Goal: Task Accomplishment & Management: Use online tool/utility

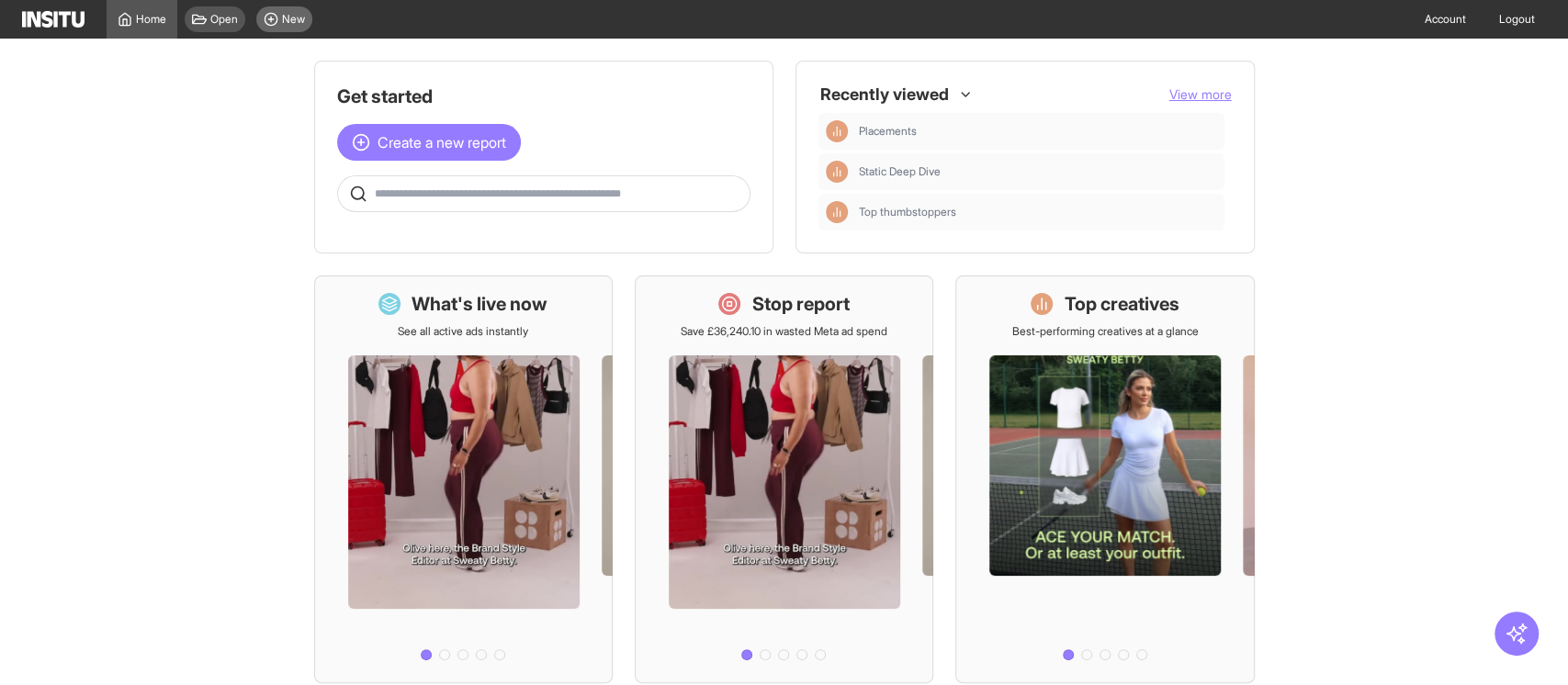
click at [282, 23] on span "New" at bounding box center [293, 20] width 23 height 15
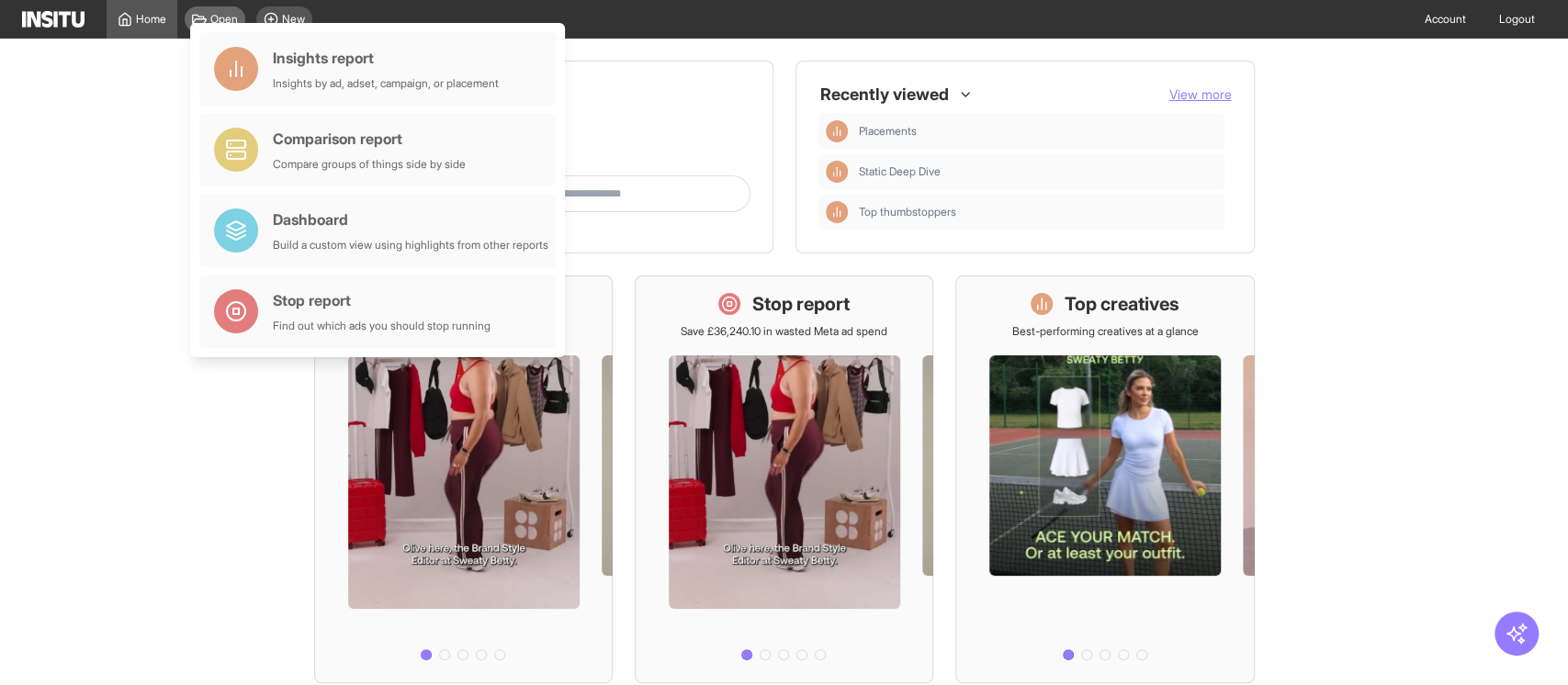
click at [225, 10] on div "Open" at bounding box center [215, 20] width 61 height 26
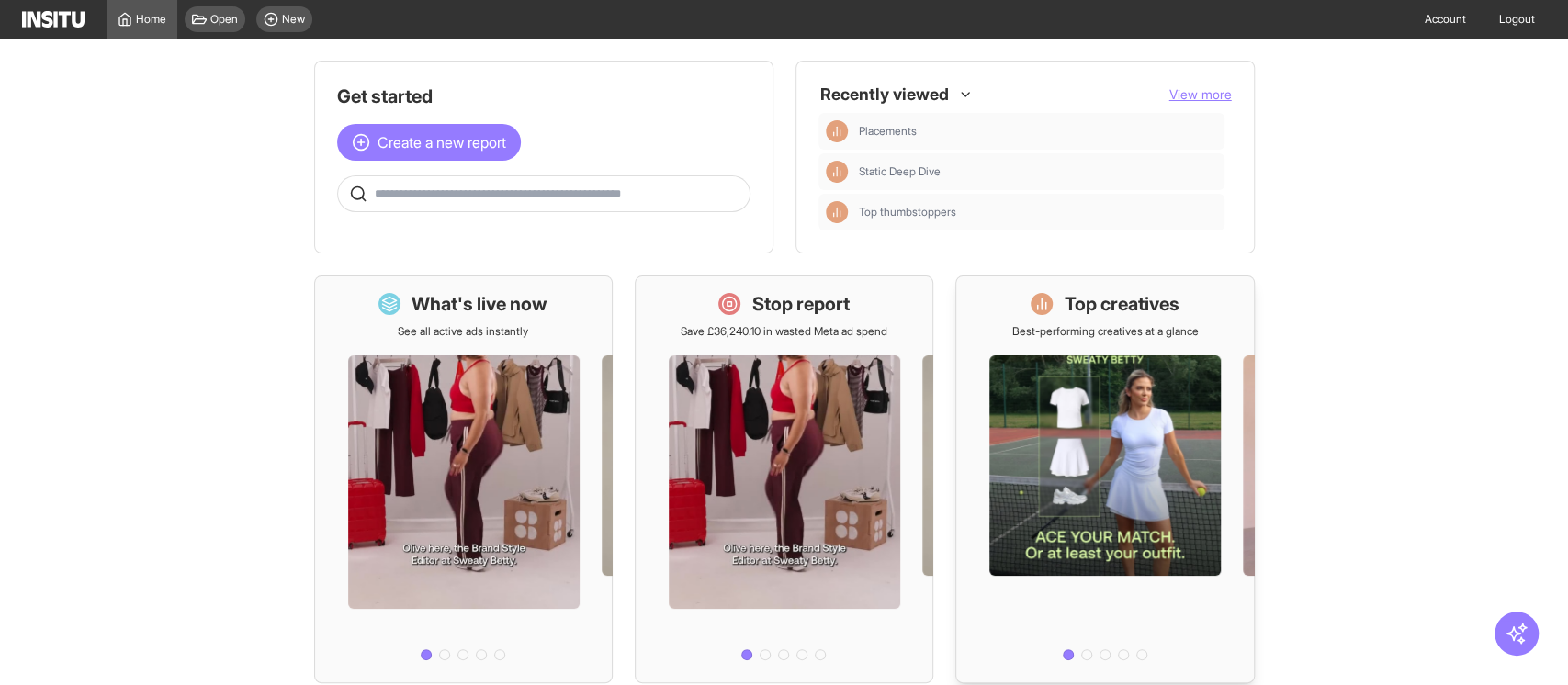
click at [1084, 319] on div "Top creatives Best-performing creatives at a glance" at bounding box center [1105, 315] width 187 height 48
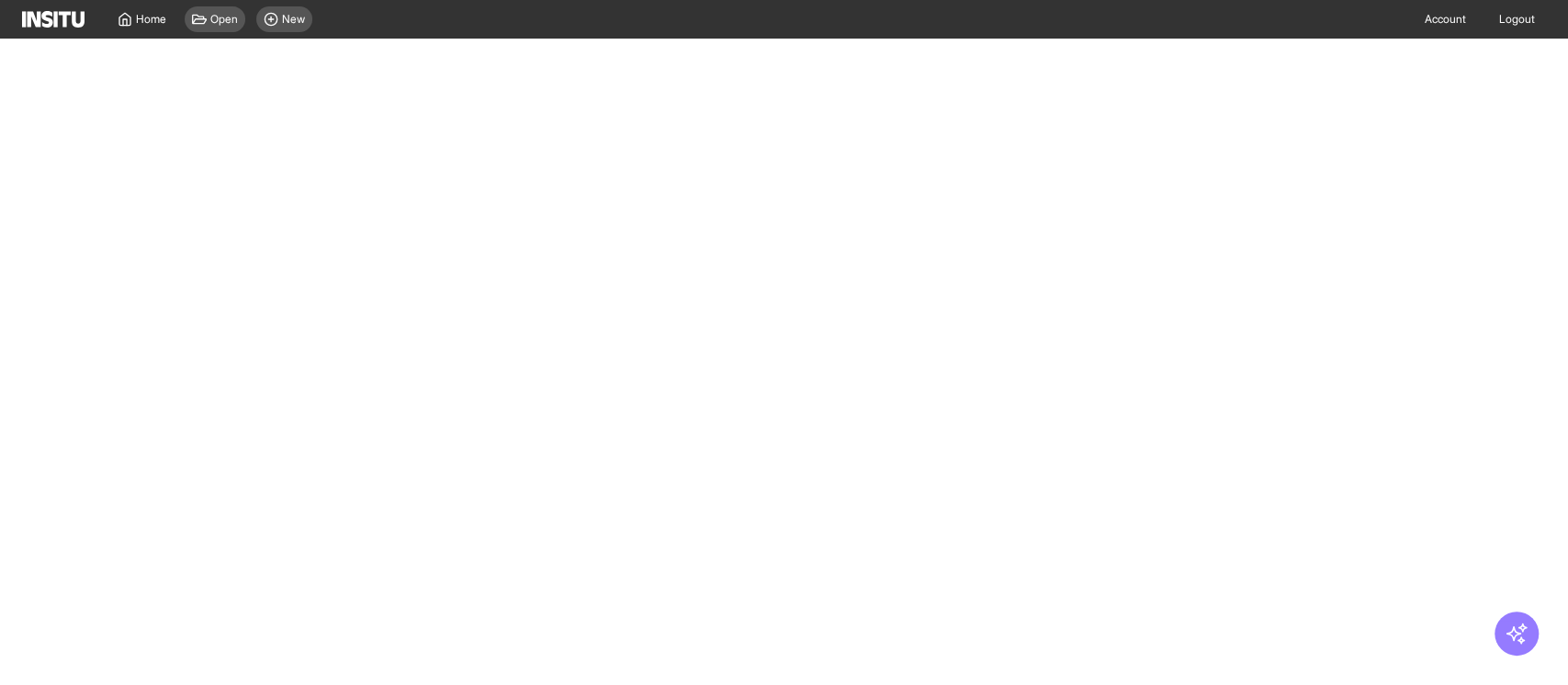
select select "**"
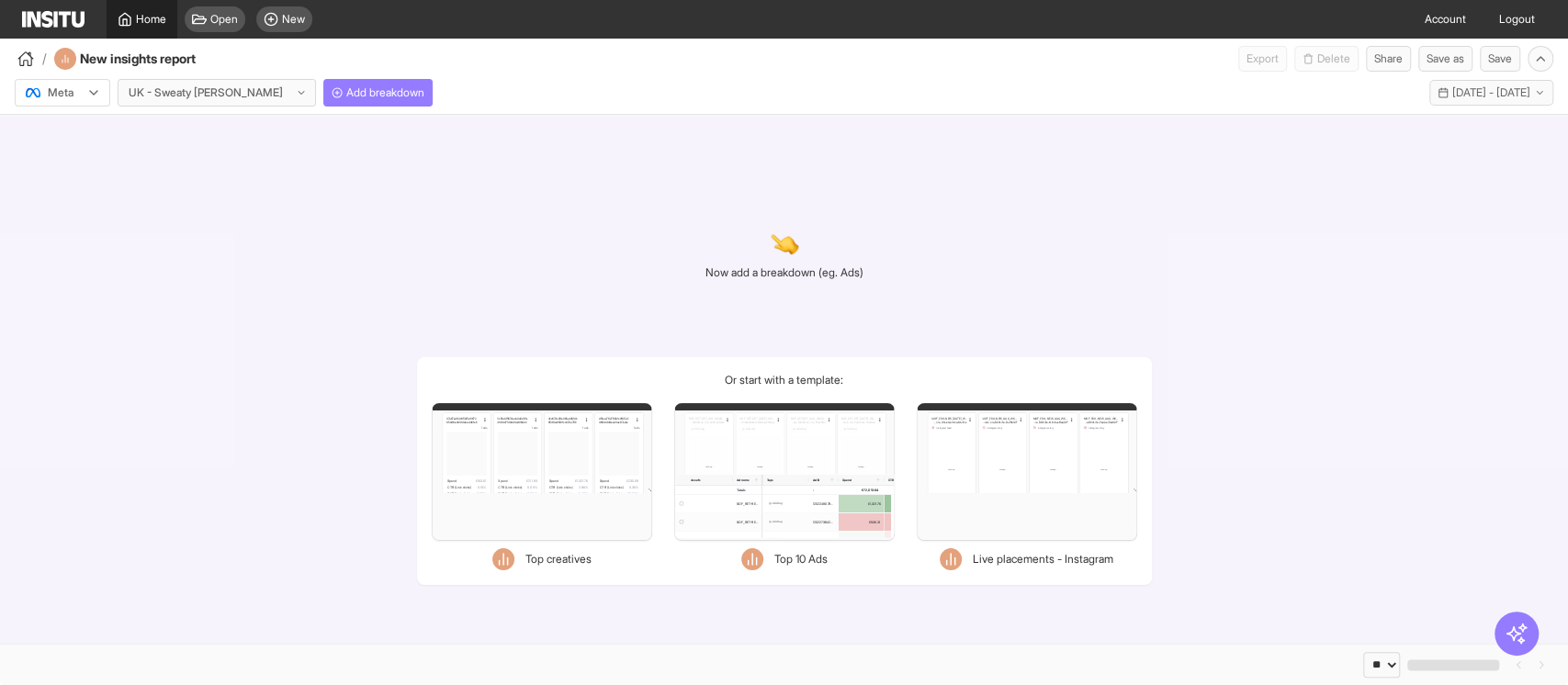
click at [136, 18] on span "Home" at bounding box center [151, 20] width 30 height 15
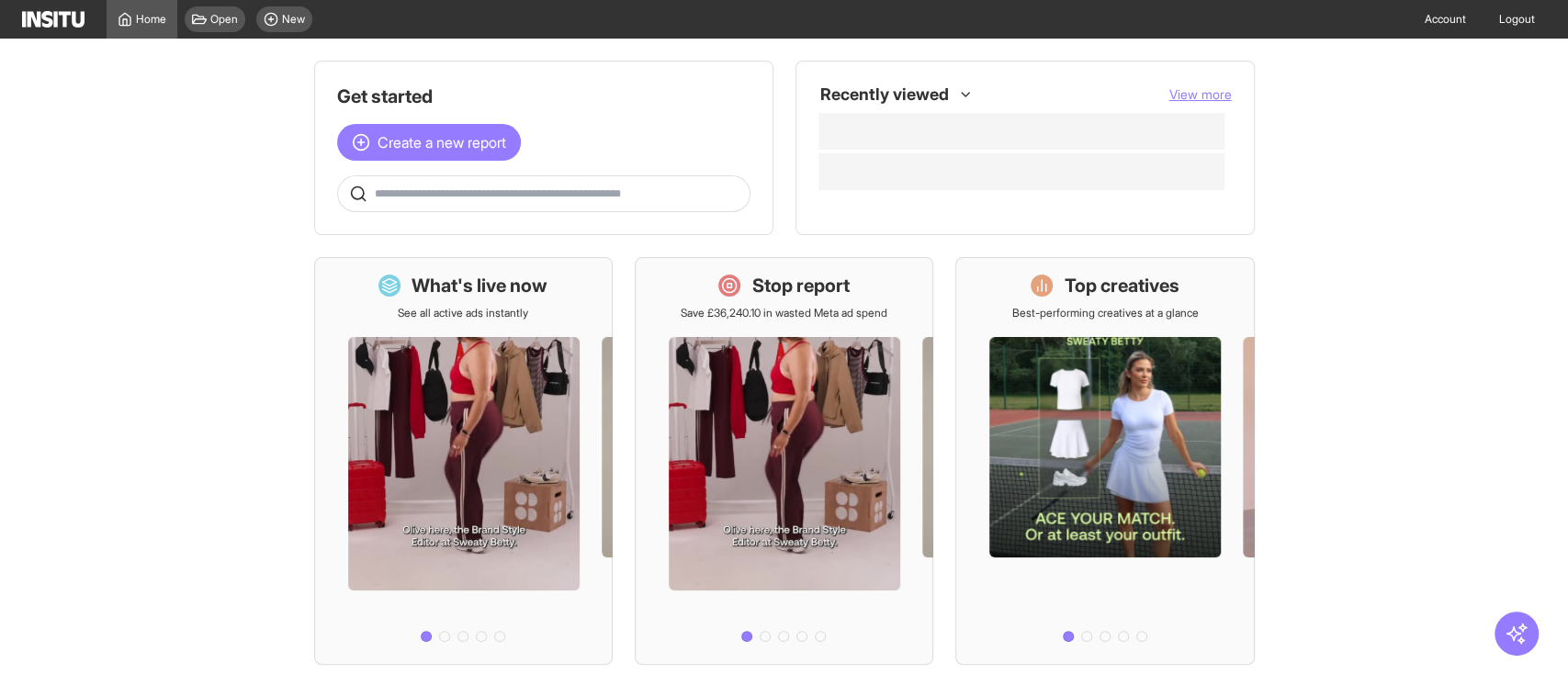
click at [66, 25] on img at bounding box center [53, 20] width 63 height 17
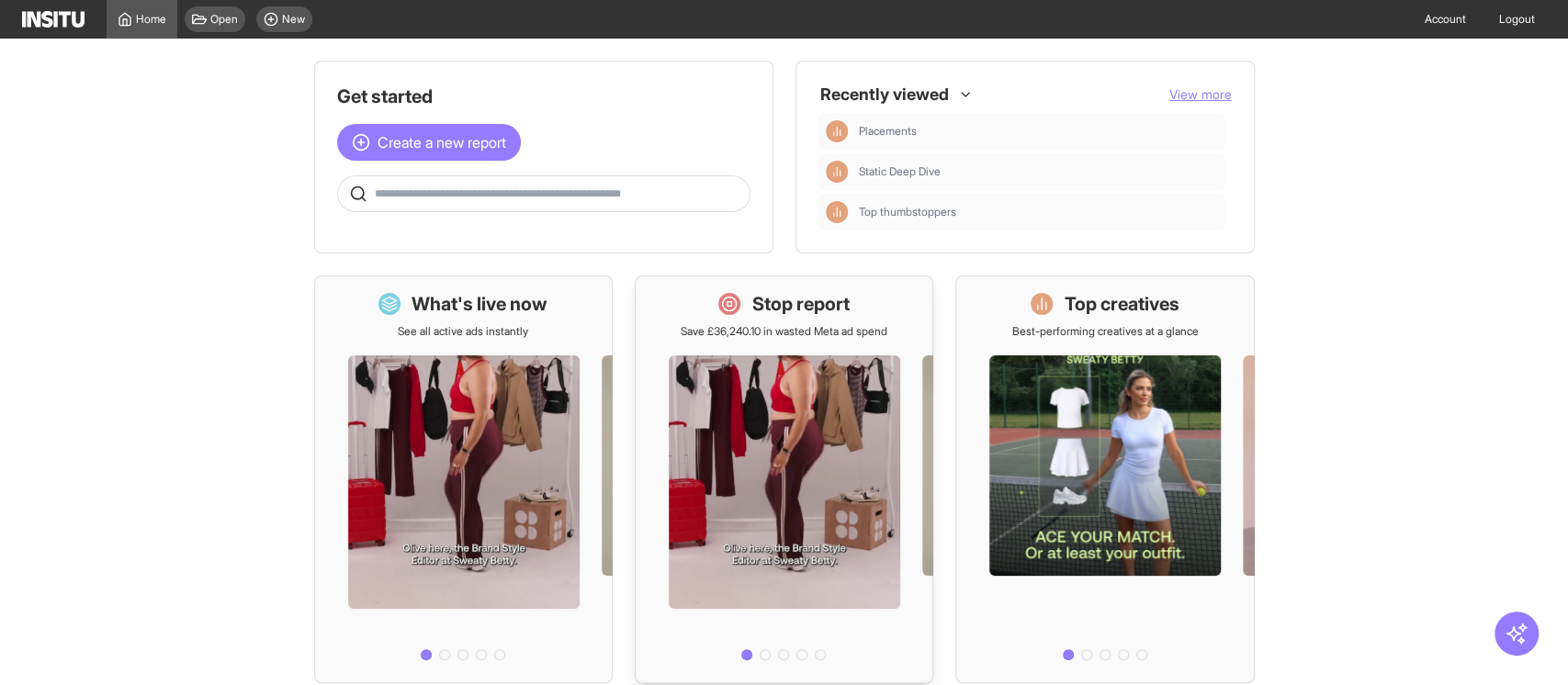
scroll to position [493, 0]
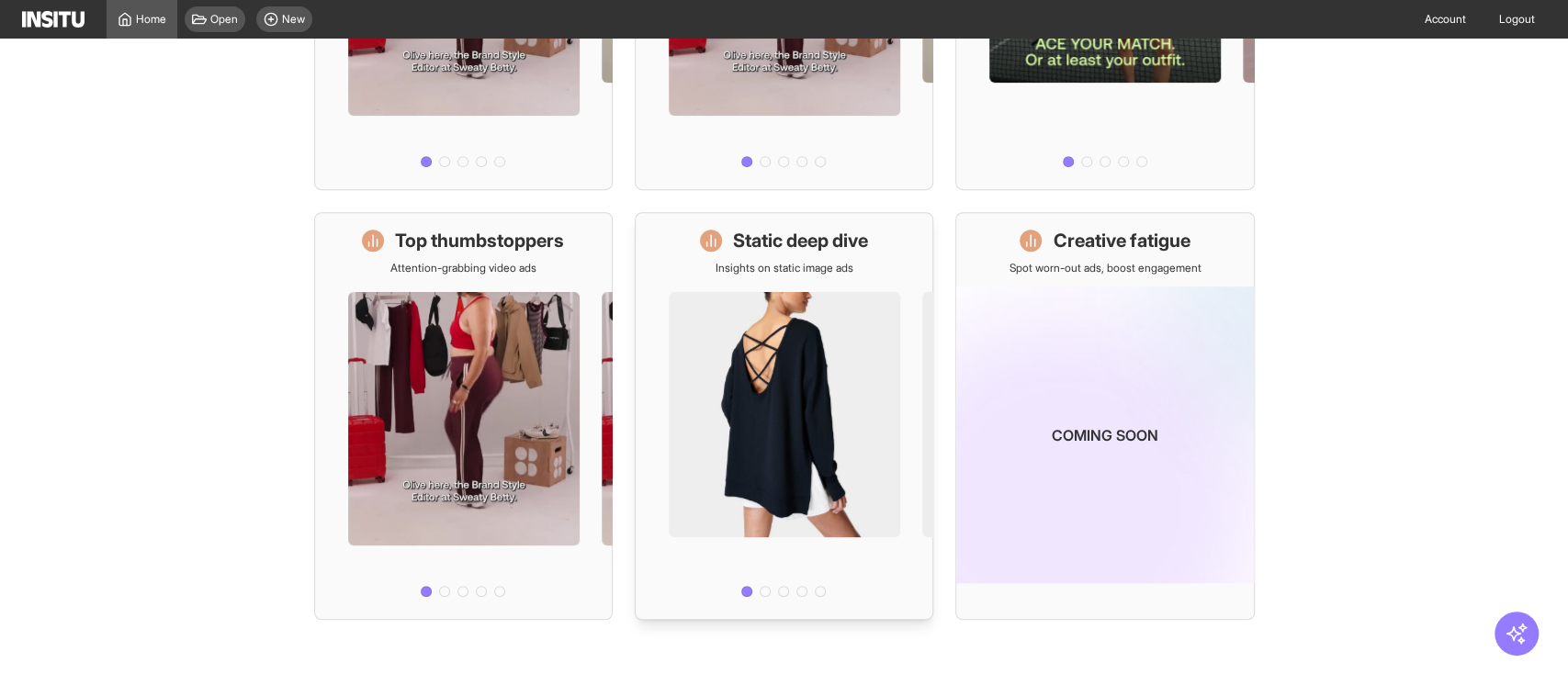
click at [815, 245] on h1 "Static deep dive" at bounding box center [800, 241] width 135 height 26
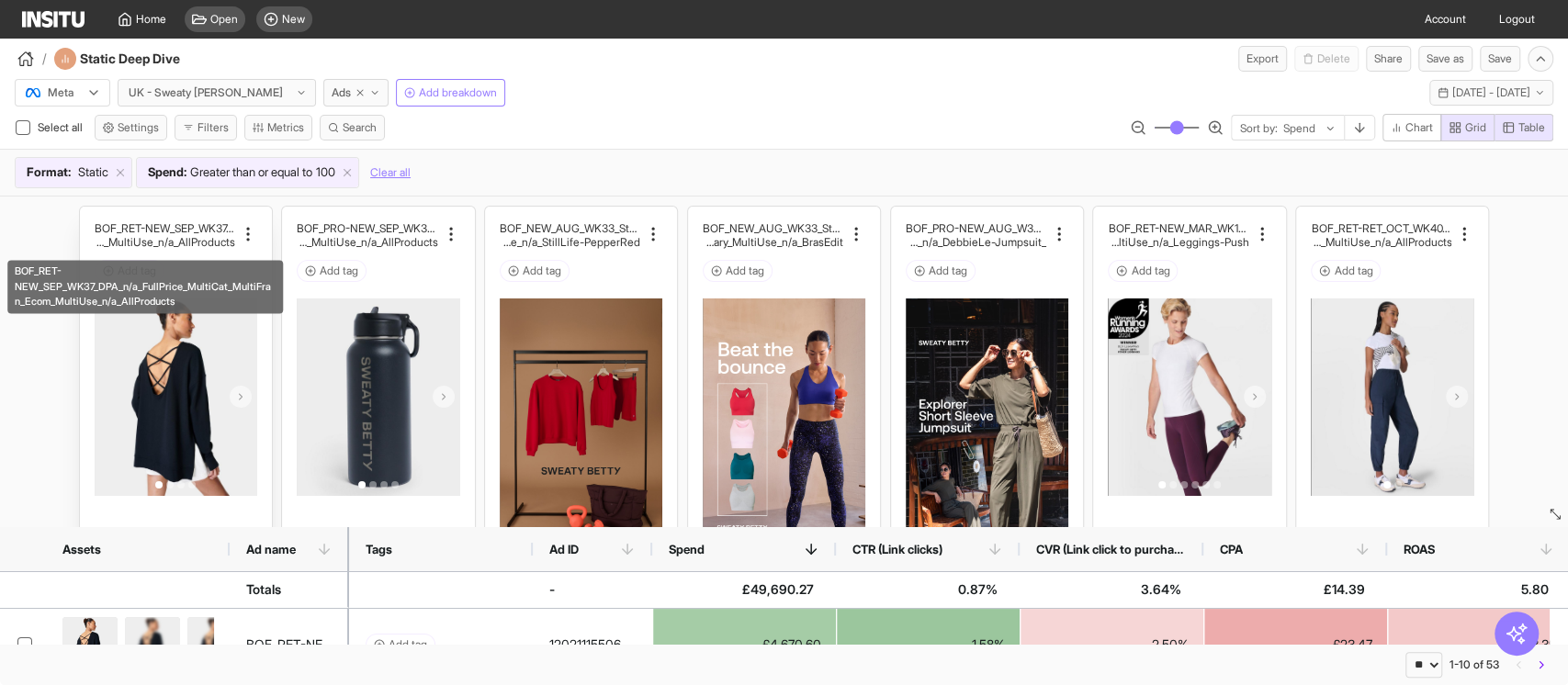
click at [169, 227] on h2 "BOF_RET-NEW_SEP_WK37_DPA_n/a_FullPrice_Multi" at bounding box center [164, 228] width 140 height 14
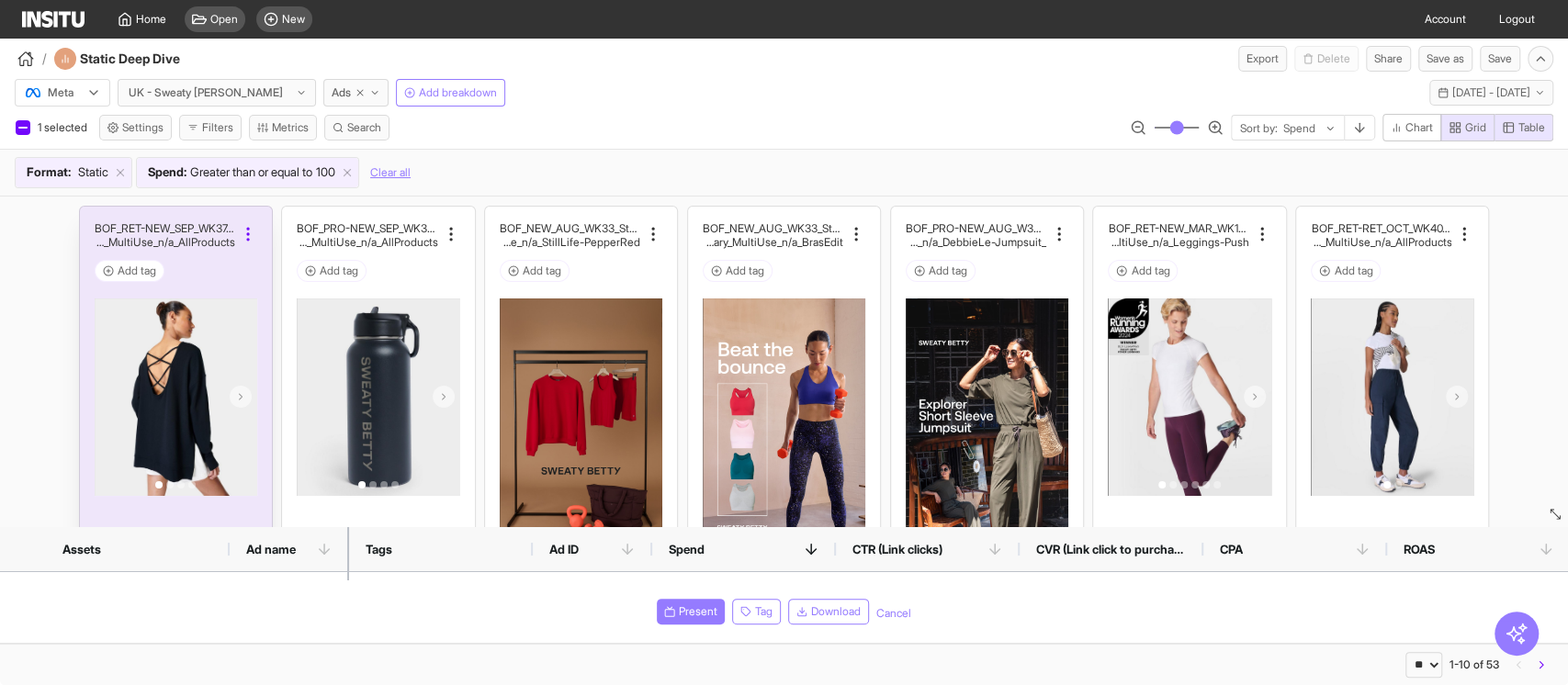
click at [239, 229] on icon at bounding box center [248, 234] width 19 height 19
click at [683, 618] on span "Present" at bounding box center [698, 611] width 38 height 15
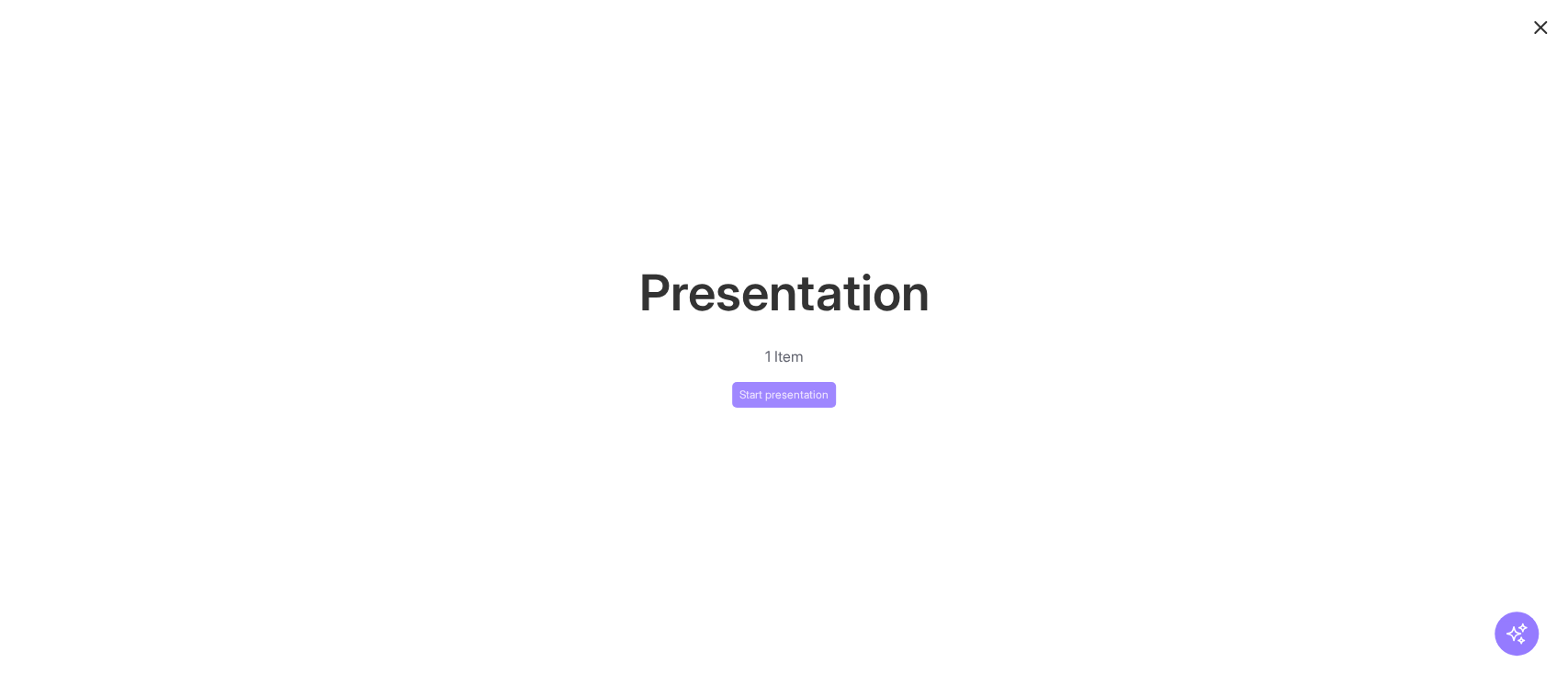
click at [798, 400] on button "Start presentation" at bounding box center [784, 395] width 104 height 26
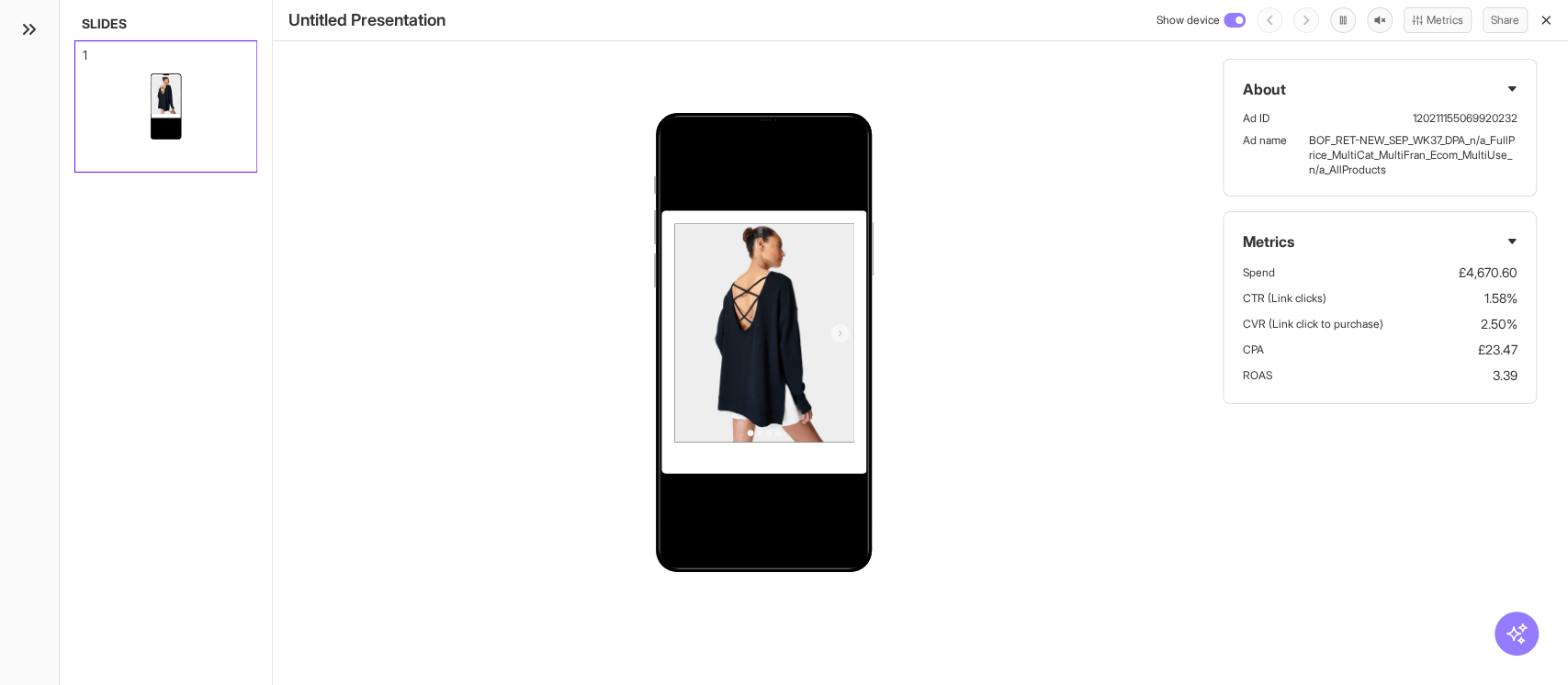
click at [1545, 26] on icon "button" at bounding box center [1547, 21] width 15 height 15
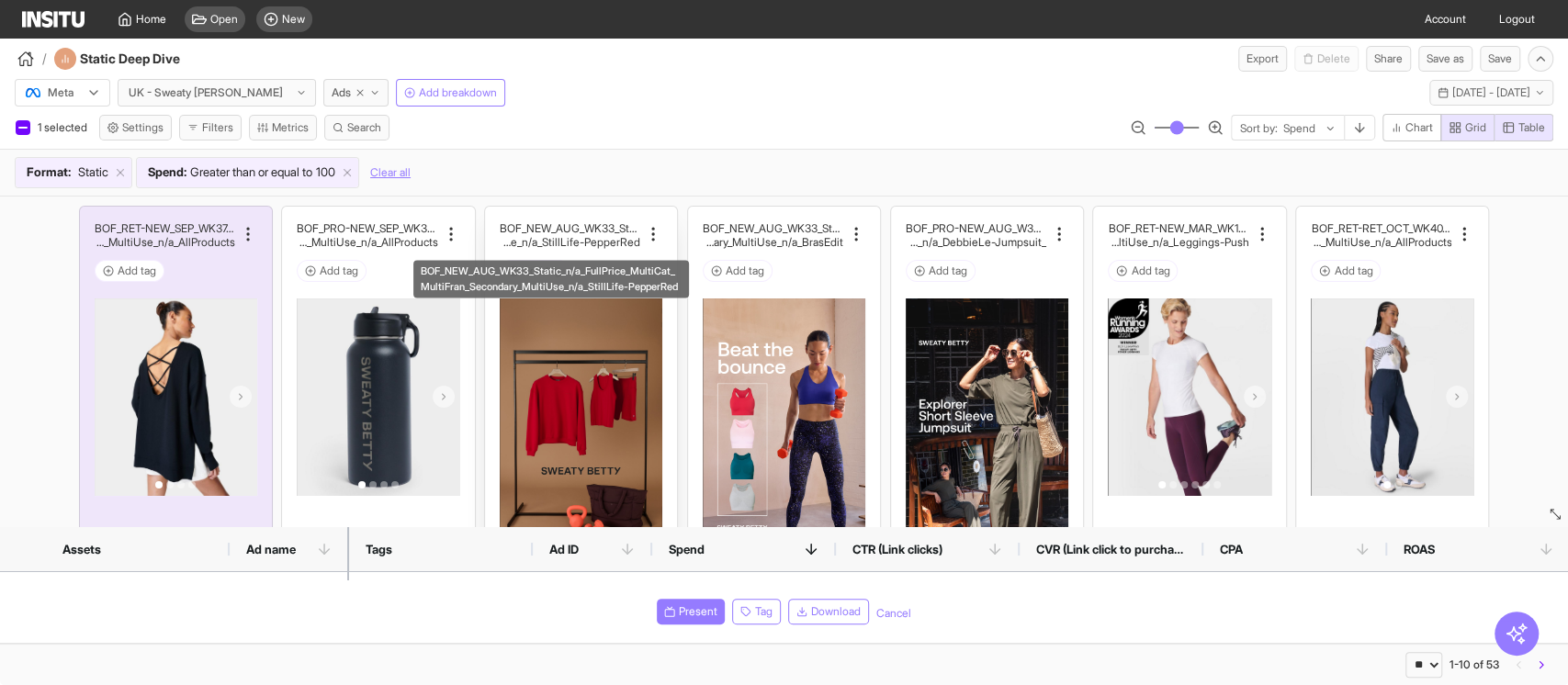
click at [558, 235] on h2 "tiFran_Secondary_MultiUse_n/a_StillLife-PepperRed" at bounding box center [570, 242] width 140 height 14
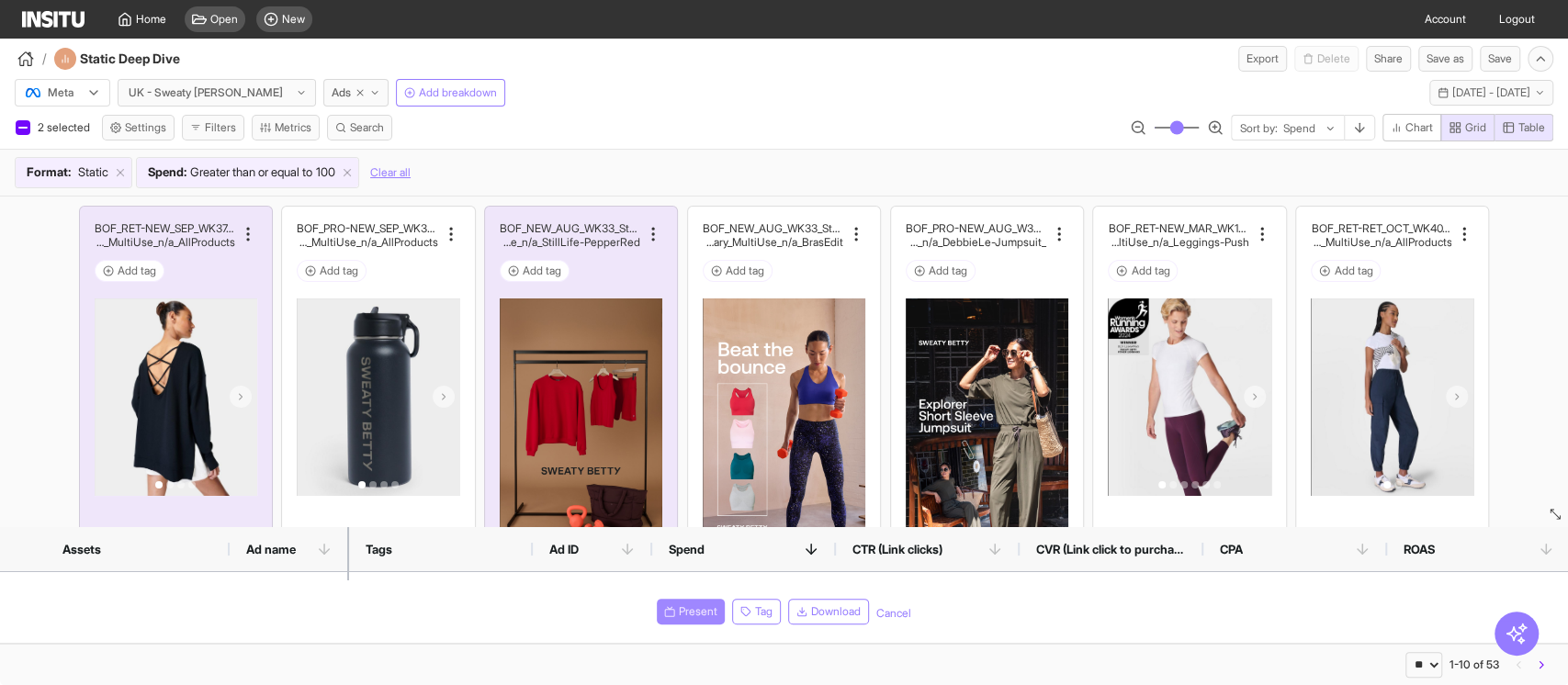
click at [697, 618] on span "Present" at bounding box center [698, 611] width 38 height 15
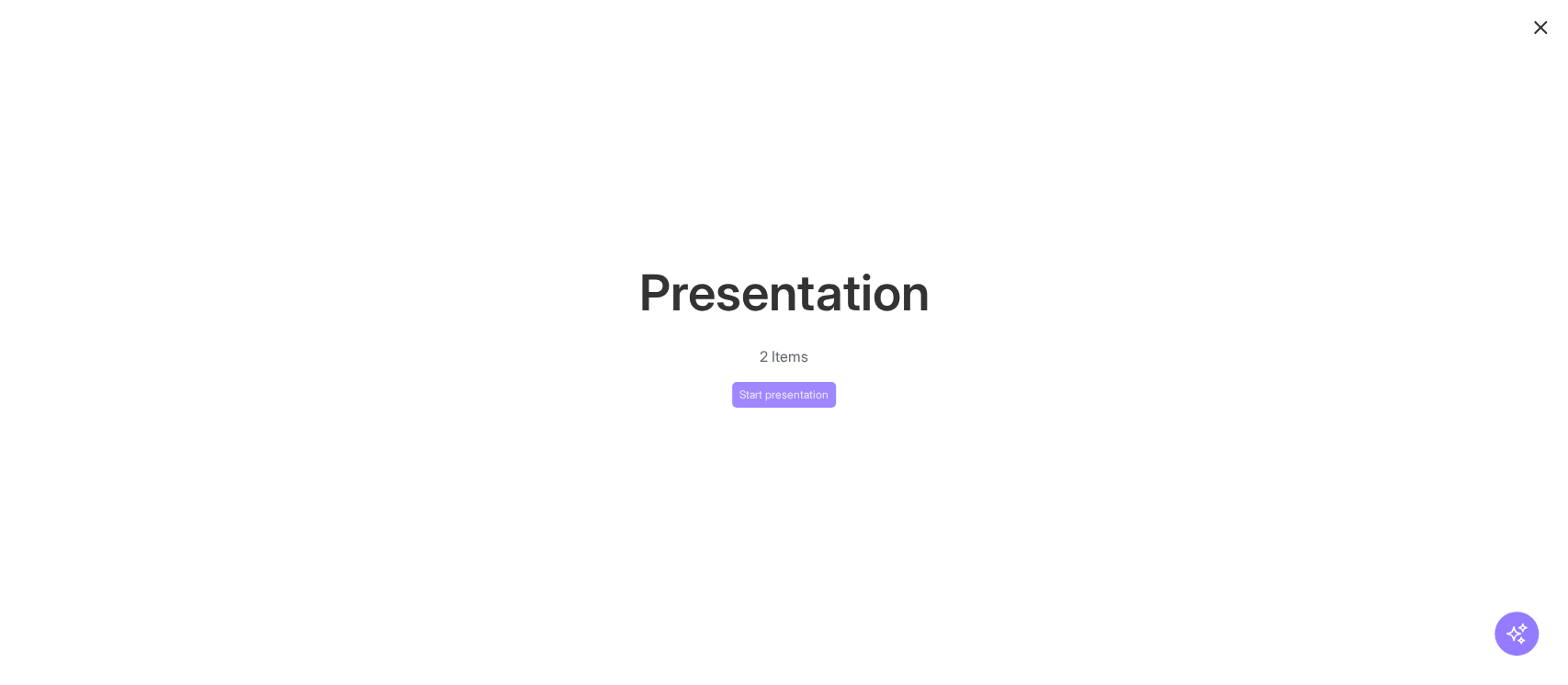
click at [806, 390] on button "Start presentation" at bounding box center [784, 395] width 104 height 26
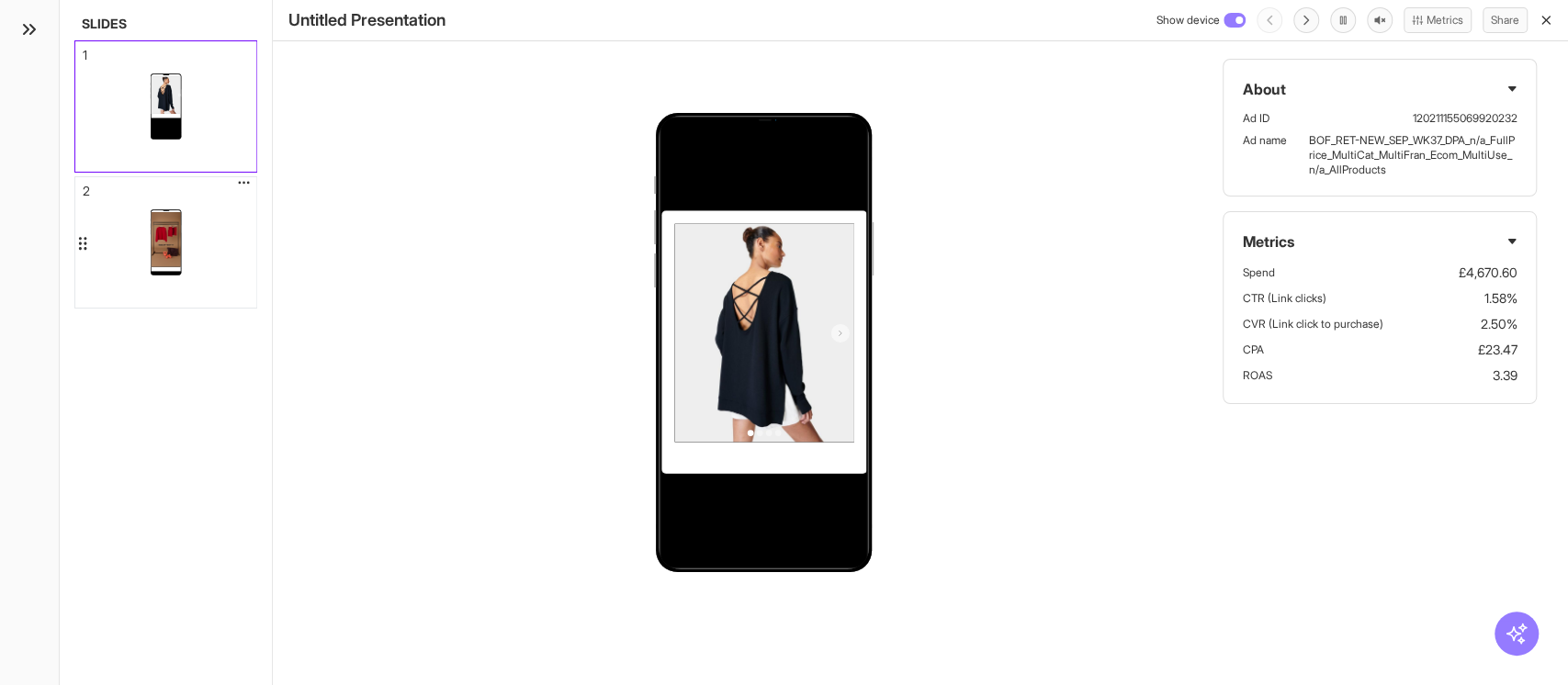
click at [113, 245] on div at bounding box center [166, 243] width 181 height 131
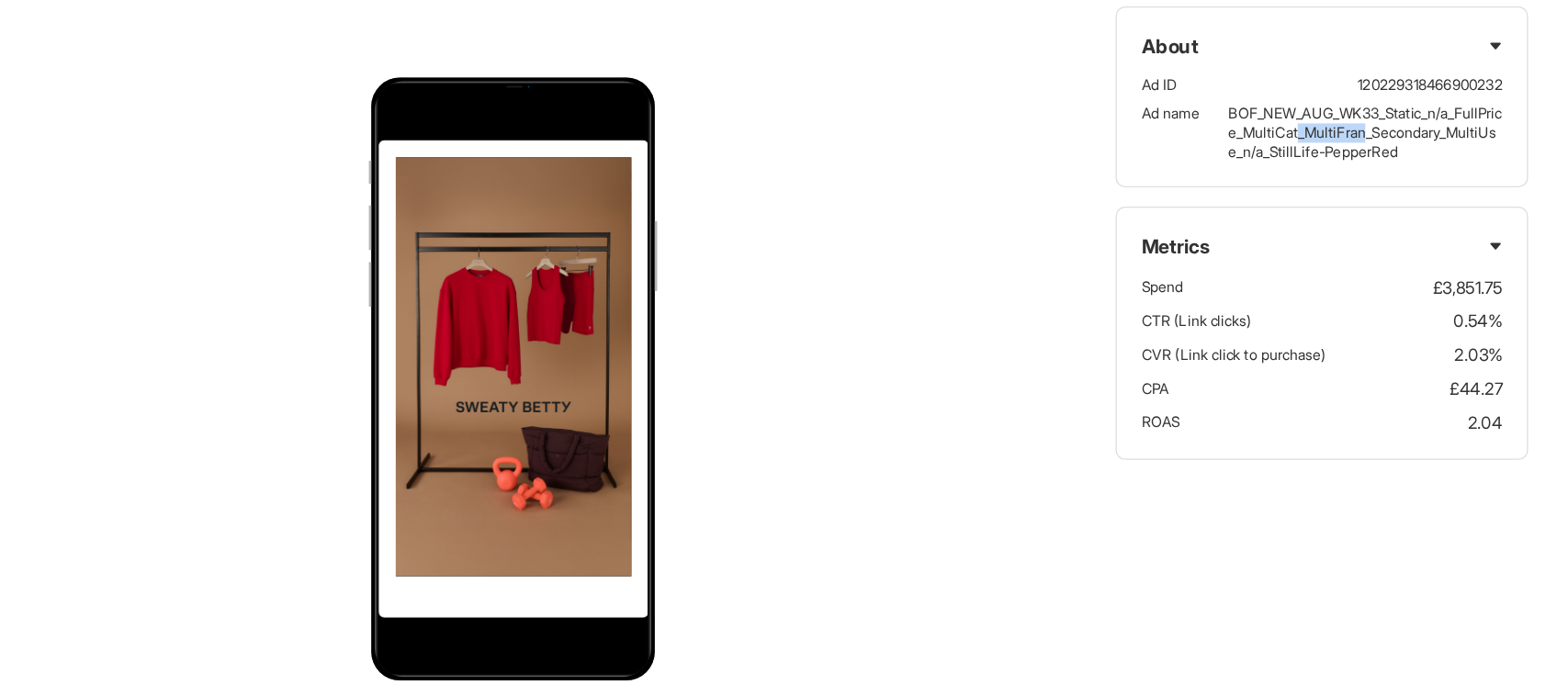
drag, startPoint x: 1379, startPoint y: 158, endPoint x: 1431, endPoint y: 155, distance: 52.1
click at [1431, 155] on p "BOF_NEW_AUG_WK33_Static_n/a_FullPrice_MultiCat_MultiFran_Secondary_MultiUse_n/a…" at bounding box center [1412, 155] width 208 height 44
drag, startPoint x: 1335, startPoint y: 158, endPoint x: 1352, endPoint y: 158, distance: 17.0
click at [1352, 158] on p "BOF_NEW_AUG_WK33_Static_n/a_FullPrice_MultiCat_MultiFran_Secondary_MultiUse_n/a…" at bounding box center [1412, 155] width 208 height 44
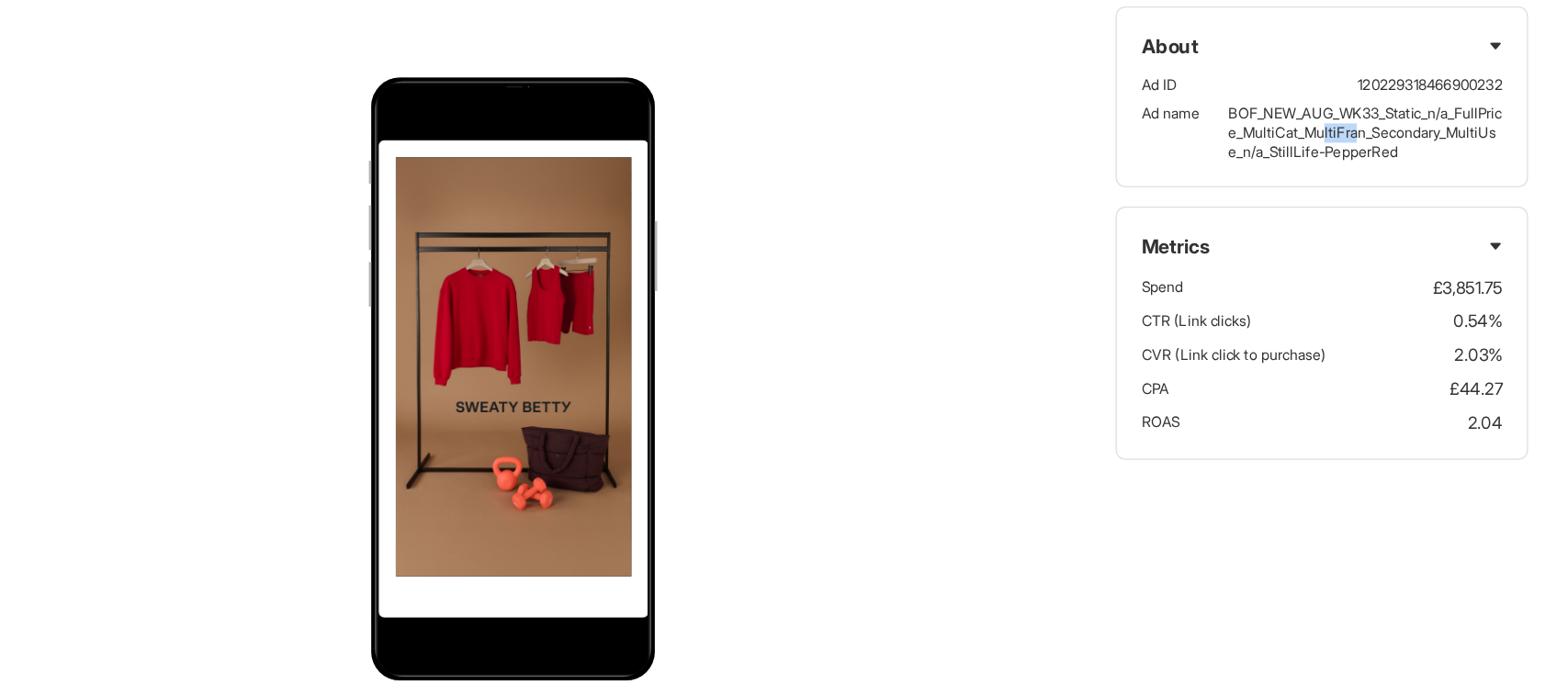
drag, startPoint x: 1400, startPoint y: 147, endPoint x: 1430, endPoint y: 151, distance: 30.3
click at [1430, 151] on p "BOF_NEW_AUG_WK33_Static_n/a_FullPrice_MultiCat_MultiFran_Secondary_MultiUse_n/a…" at bounding box center [1412, 155] width 208 height 44
click at [1472, 152] on p "BOF_NEW_AUG_WK33_Static_n/a_FullPrice_MultiCat_MultiFran_Secondary_MultiUse_n/a…" at bounding box center [1412, 155] width 208 height 44
click at [1321, 171] on p "BOF_NEW_AUG_WK33_Static_n/a_FullPrice_MultiCat_MultiFran_Secondary_MultiUse_n/a…" at bounding box center [1412, 155] width 208 height 44
click at [1069, 350] on div "About Ad ID 120229318466900232 Ad name BOF_NEW_AUG_WK33_Static_n/a_FullPrice_Mu…" at bounding box center [920, 342] width 1295 height 685
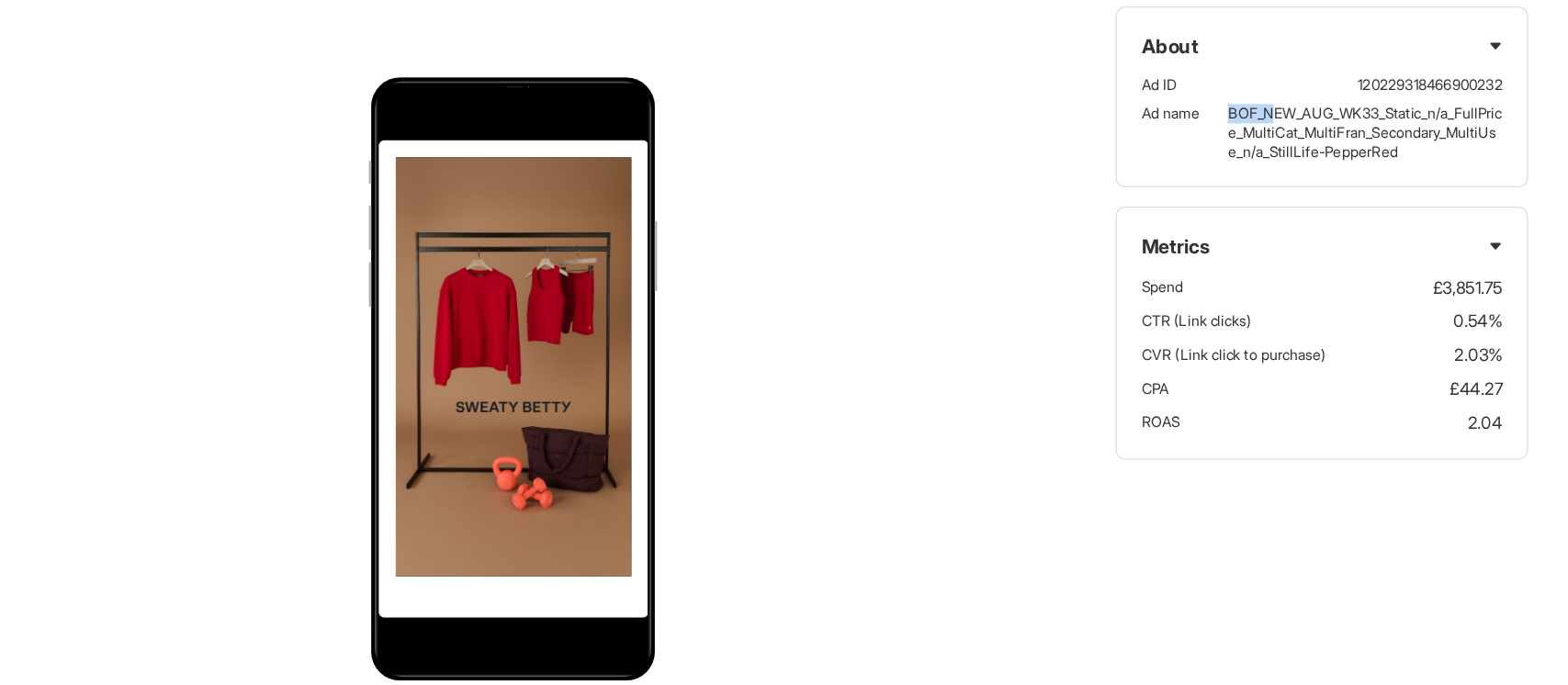
drag, startPoint x: 1314, startPoint y: 135, endPoint x: 1347, endPoint y: 140, distance: 33.4
click at [1347, 140] on p "BOF_NEW_AUG_WK33_Static_n/a_FullPrice_MultiCat_MultiFran_Secondary_MultiUse_n/a…" at bounding box center [1412, 155] width 208 height 44
click at [1417, 140] on p "BOF_NEW_AUG_WK33_Static_n/a_FullPrice_MultiCat_MultiFran_Secondary_MultiUse_n/a…" at bounding box center [1412, 155] width 208 height 44
click at [1440, 136] on p "BOF_NEW_AUG_WK33_Static_n/a_FullPrice_MultiCat_MultiFran_Secondary_MultiUse_n/a…" at bounding box center [1412, 155] width 208 height 44
drag, startPoint x: 1462, startPoint y: 171, endPoint x: 1410, endPoint y: 164, distance: 52.5
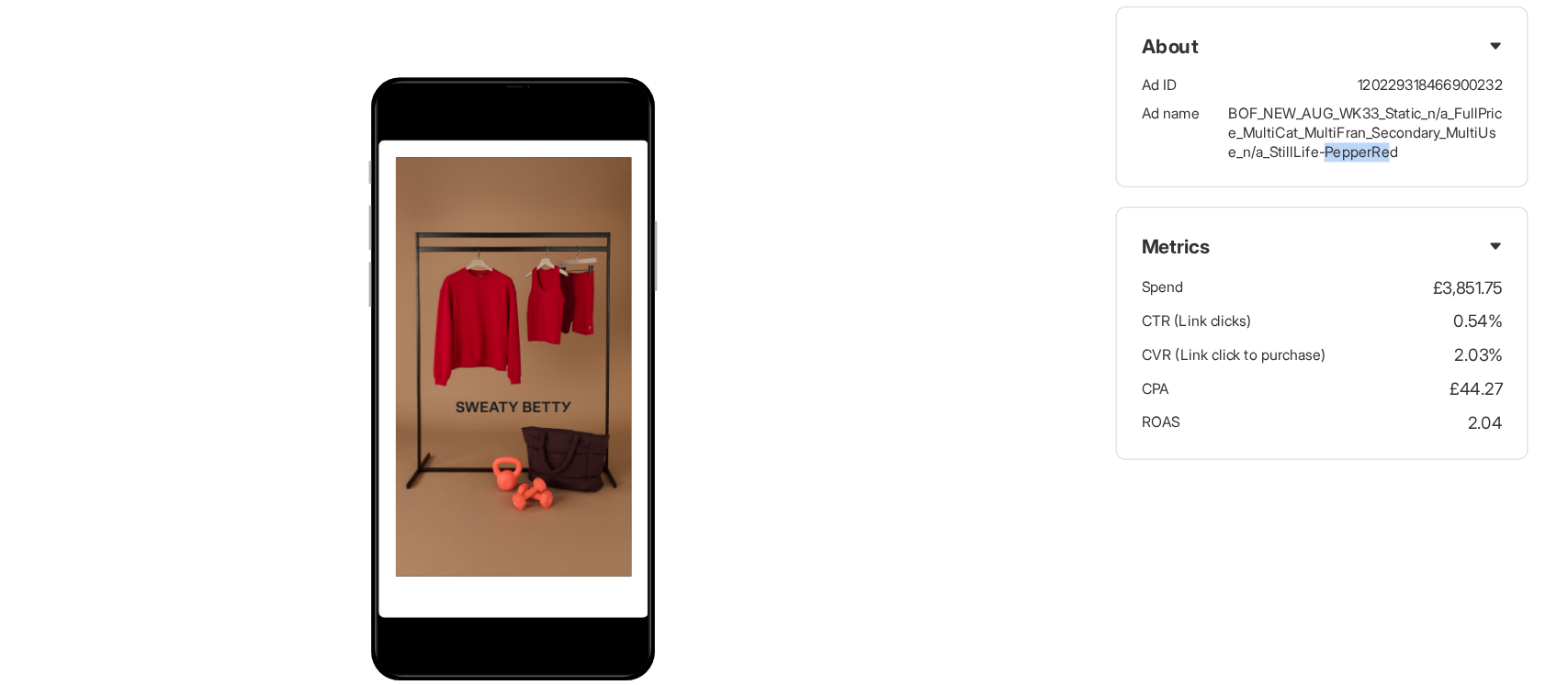
click at [1410, 164] on p "BOF_NEW_AUG_WK33_Static_n/a_FullPrice_MultiCat_MultiFran_Secondary_MultiUse_n/a…" at bounding box center [1412, 155] width 208 height 44
click at [1438, 167] on p "BOF_NEW_AUG_WK33_Static_n/a_FullPrice_MultiCat_MultiFran_Secondary_MultiUse_n/a…" at bounding box center [1412, 155] width 208 height 44
